Goal: Information Seeking & Learning: Learn about a topic

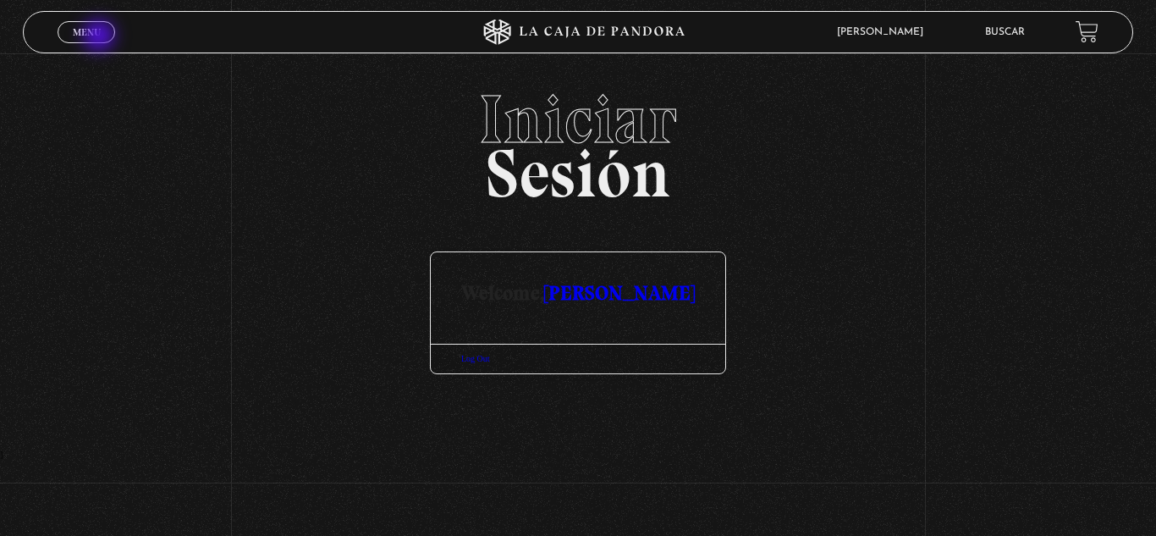
click at [101, 37] on link "Menu Cerrar" at bounding box center [87, 32] width 58 height 22
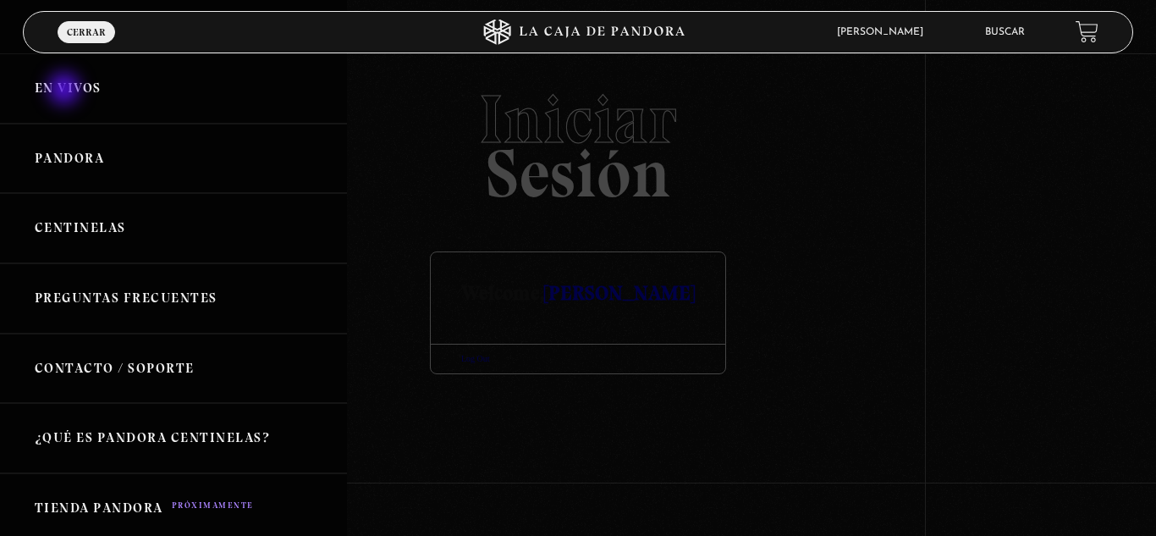
click at [66, 91] on link "En vivos" at bounding box center [173, 88] width 347 height 70
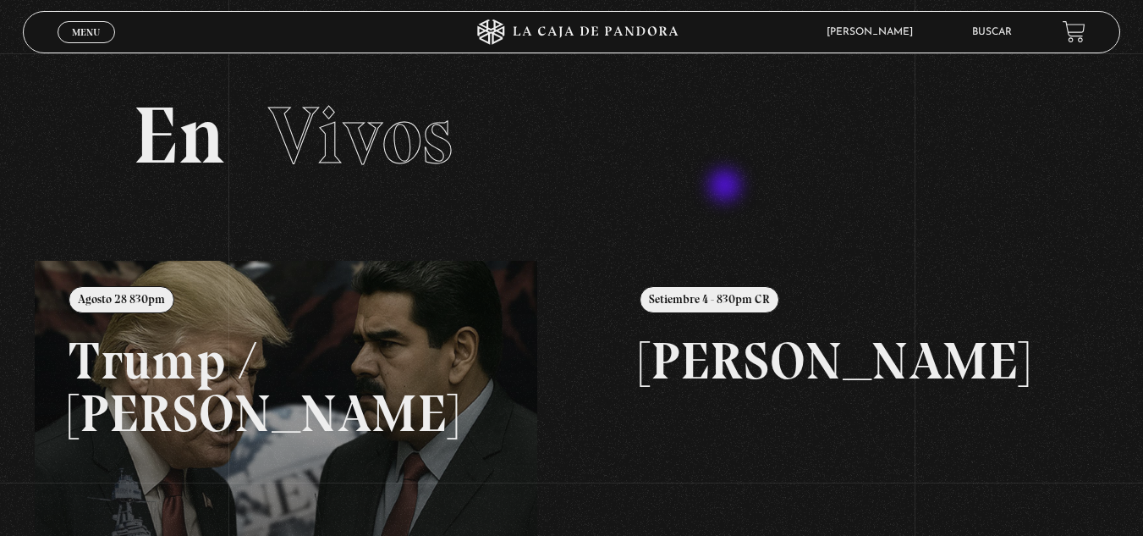
scroll to position [85, 0]
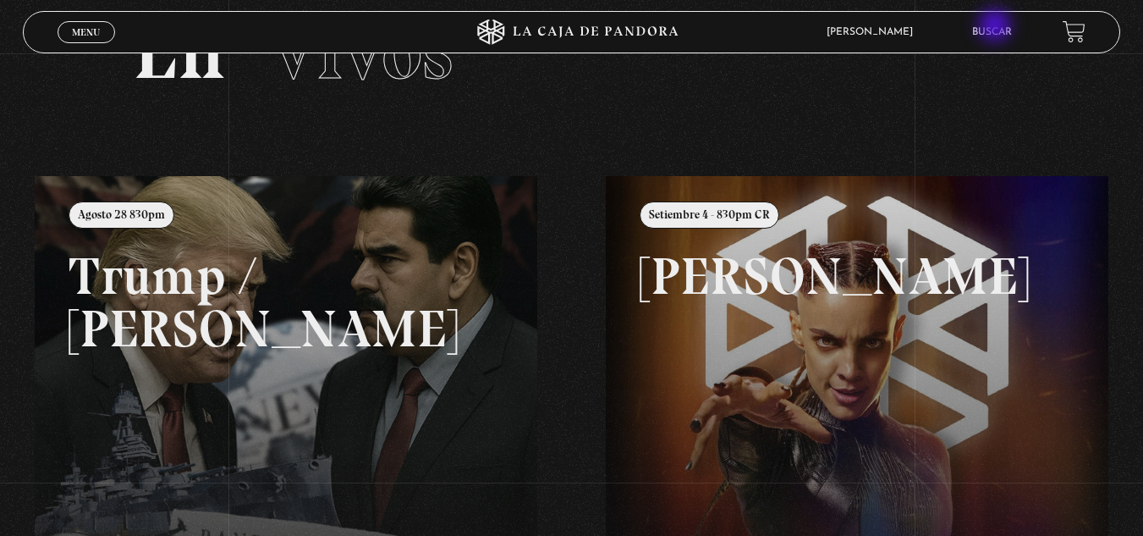
click at [997, 29] on link "Buscar" at bounding box center [992, 32] width 40 height 10
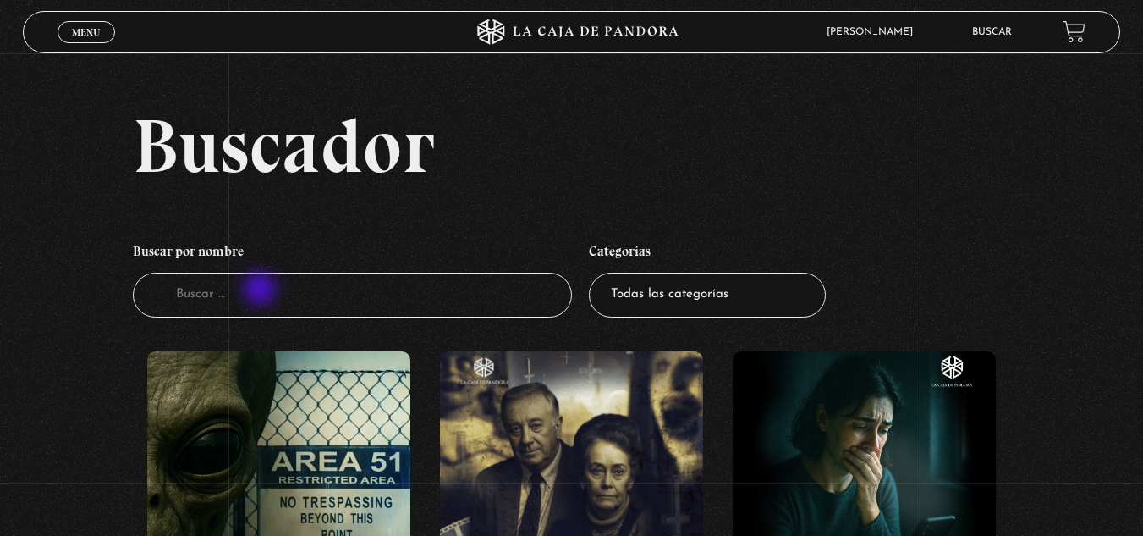
click at [261, 291] on input "Buscador" at bounding box center [352, 295] width 439 height 45
type input "[PERSON_NAME]"
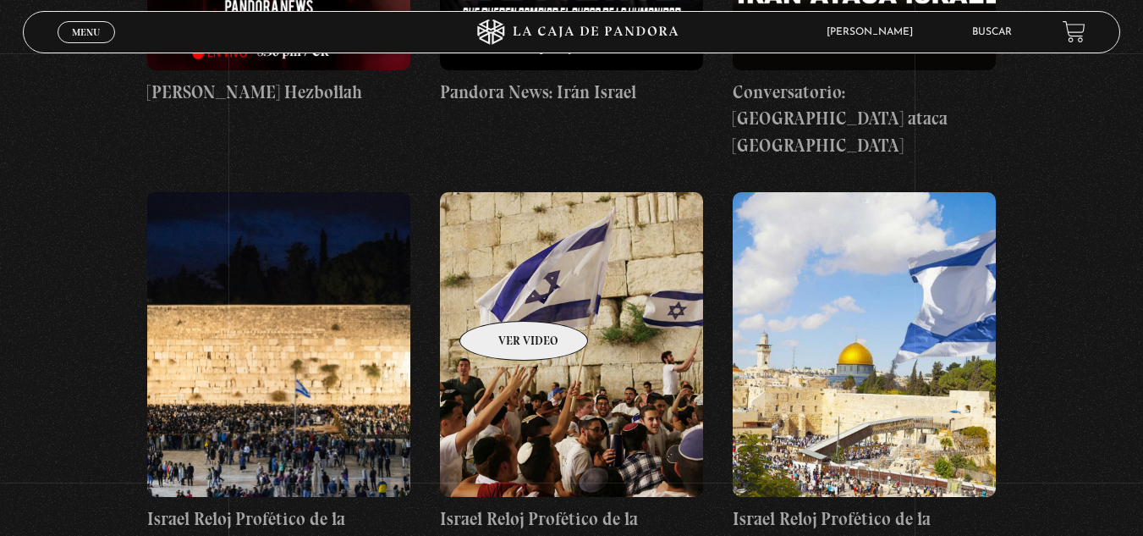
scroll to position [1016, 0]
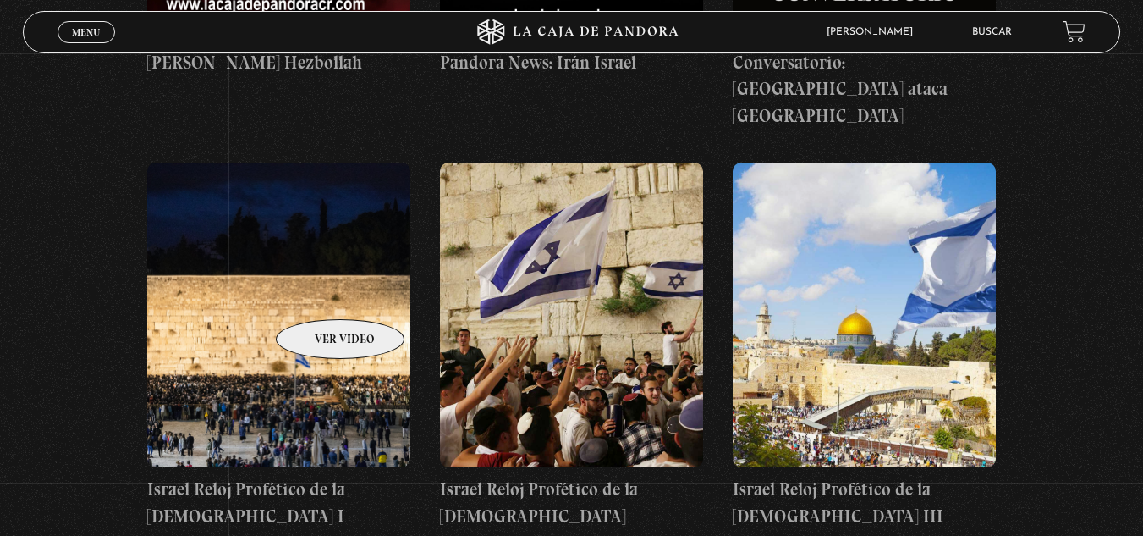
click at [318, 294] on figure at bounding box center [278, 314] width 263 height 305
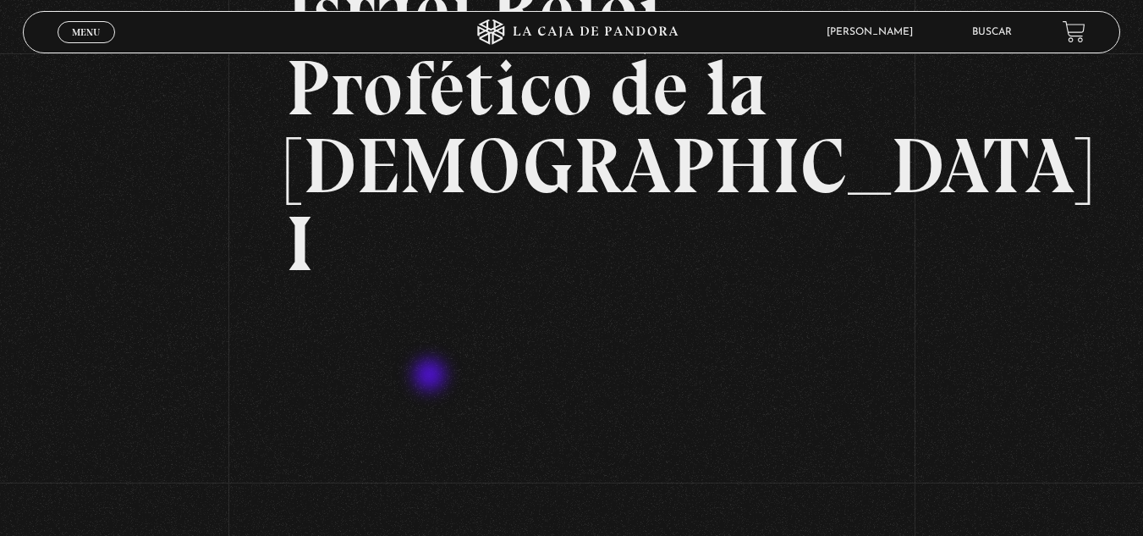
scroll to position [254, 0]
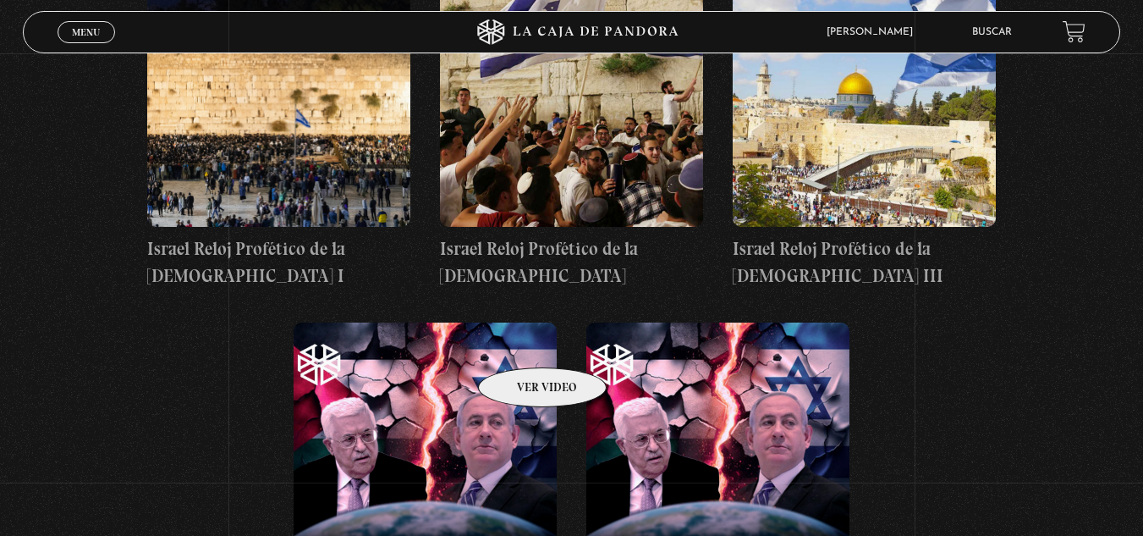
scroll to position [1185, 0]
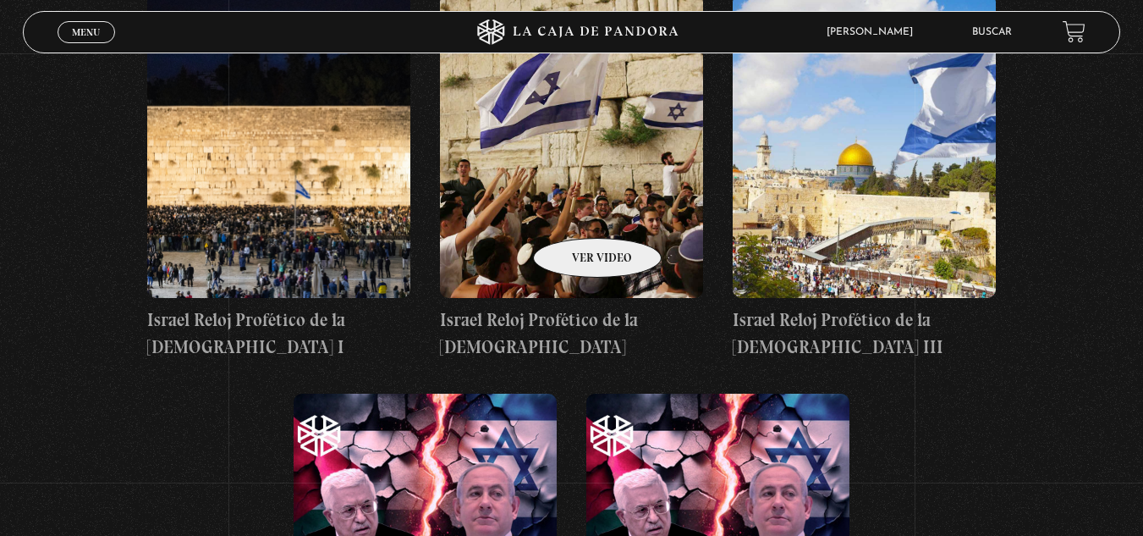
click at [576, 212] on figure at bounding box center [571, 145] width 263 height 305
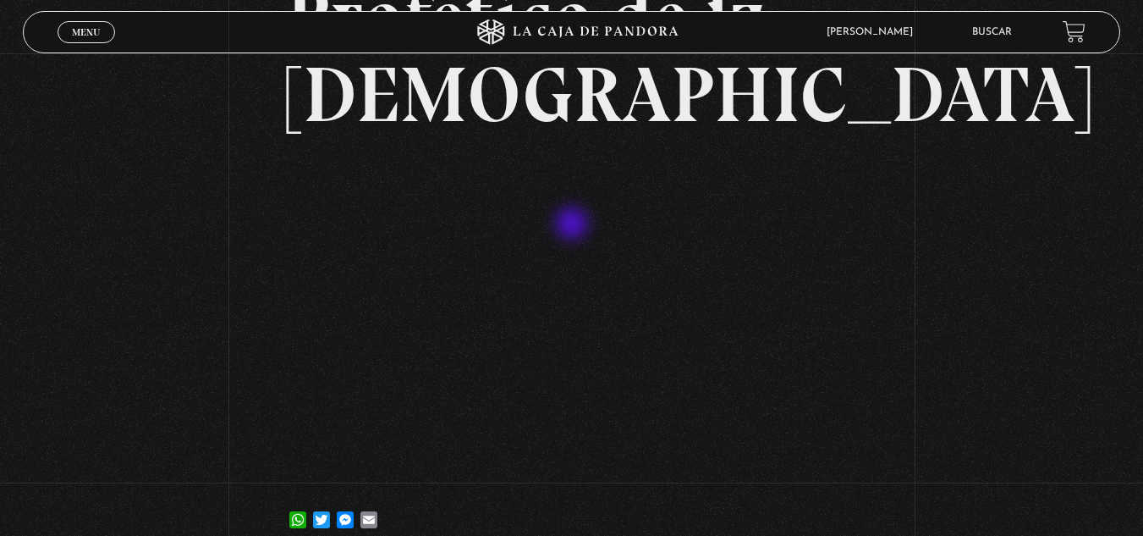
scroll to position [339, 0]
